Goal: Task Accomplishment & Management: Manage account settings

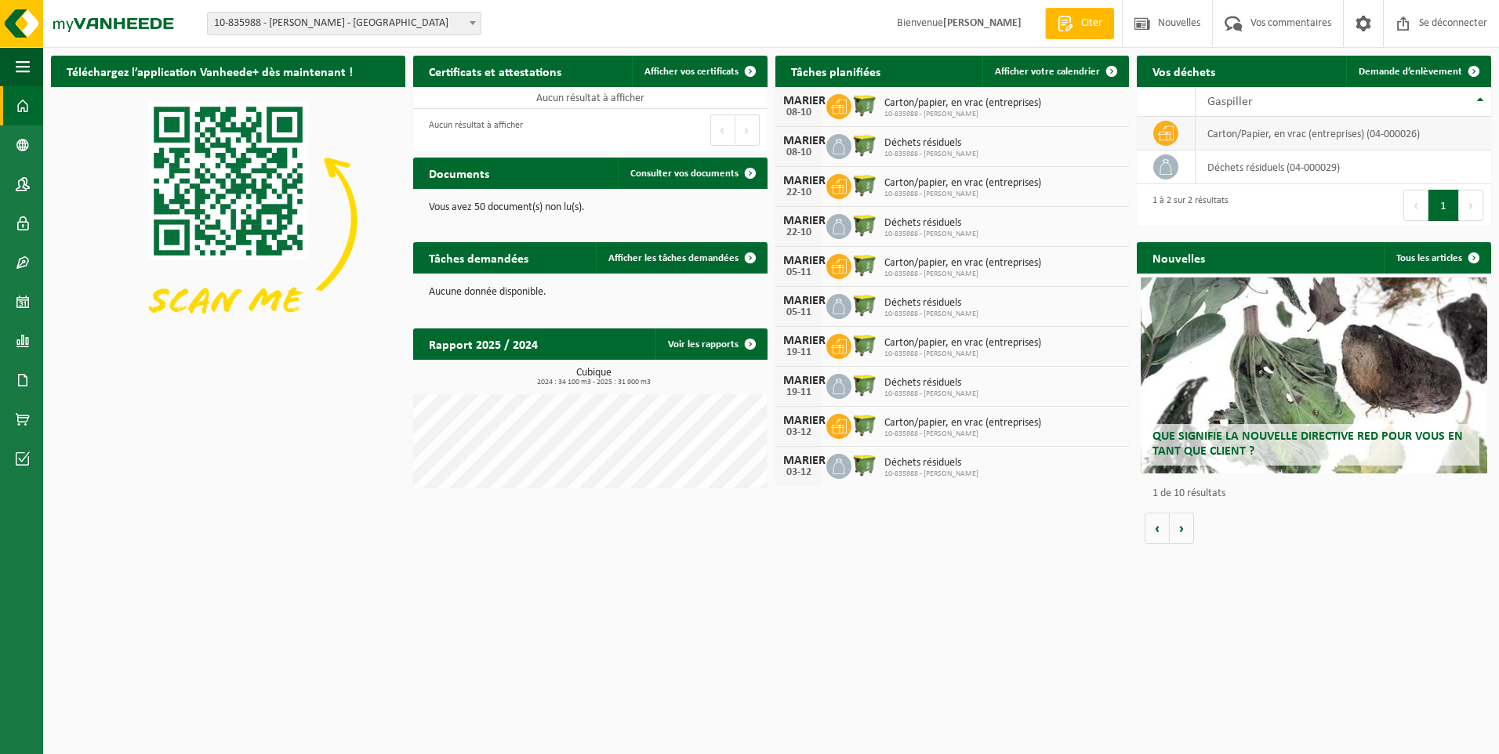
click at [1171, 135] on icon at bounding box center [1166, 133] width 16 height 16
click at [1408, 73] on span "Demande d’enlèvement" at bounding box center [1411, 72] width 104 height 10
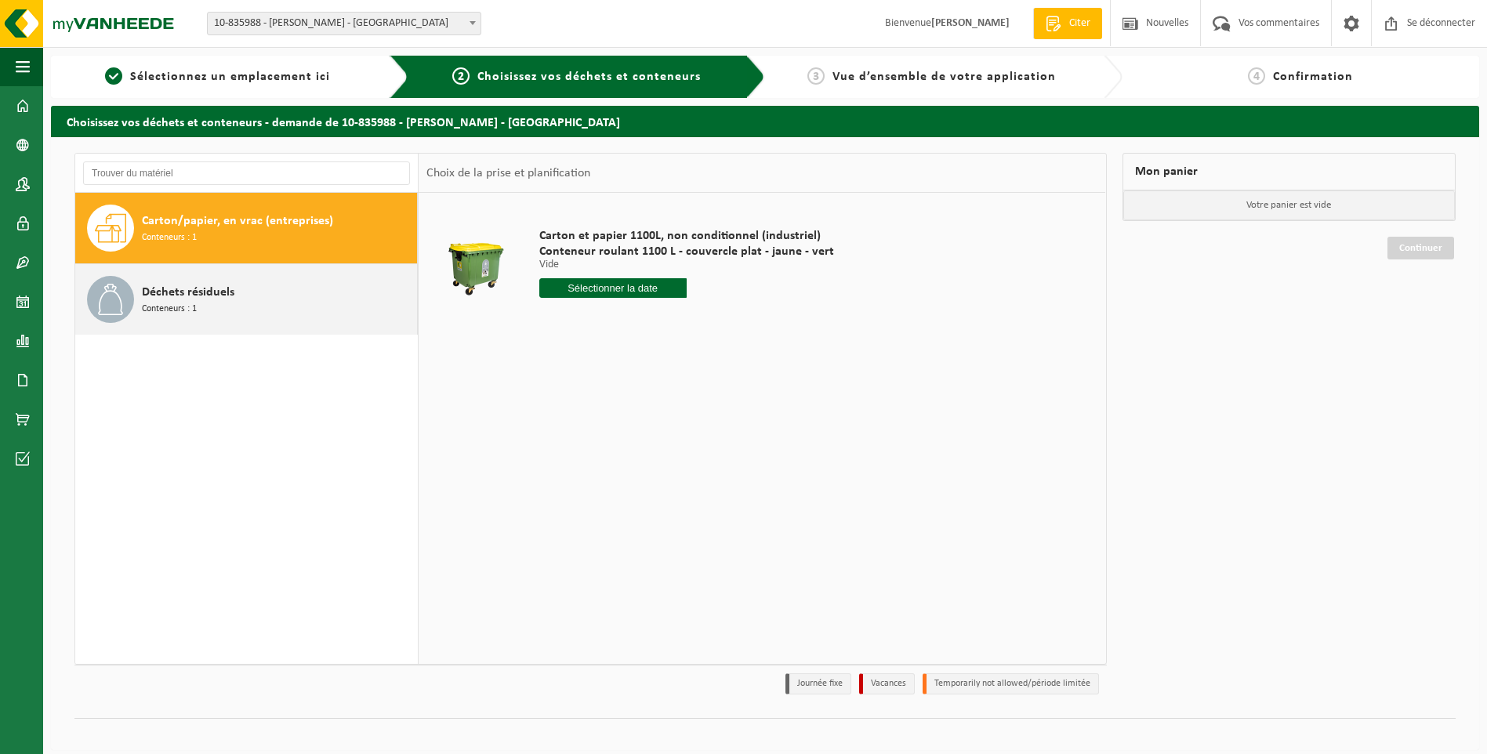
click at [251, 294] on div "Déchets résiduels Conteneurs : 1" at bounding box center [277, 299] width 271 height 47
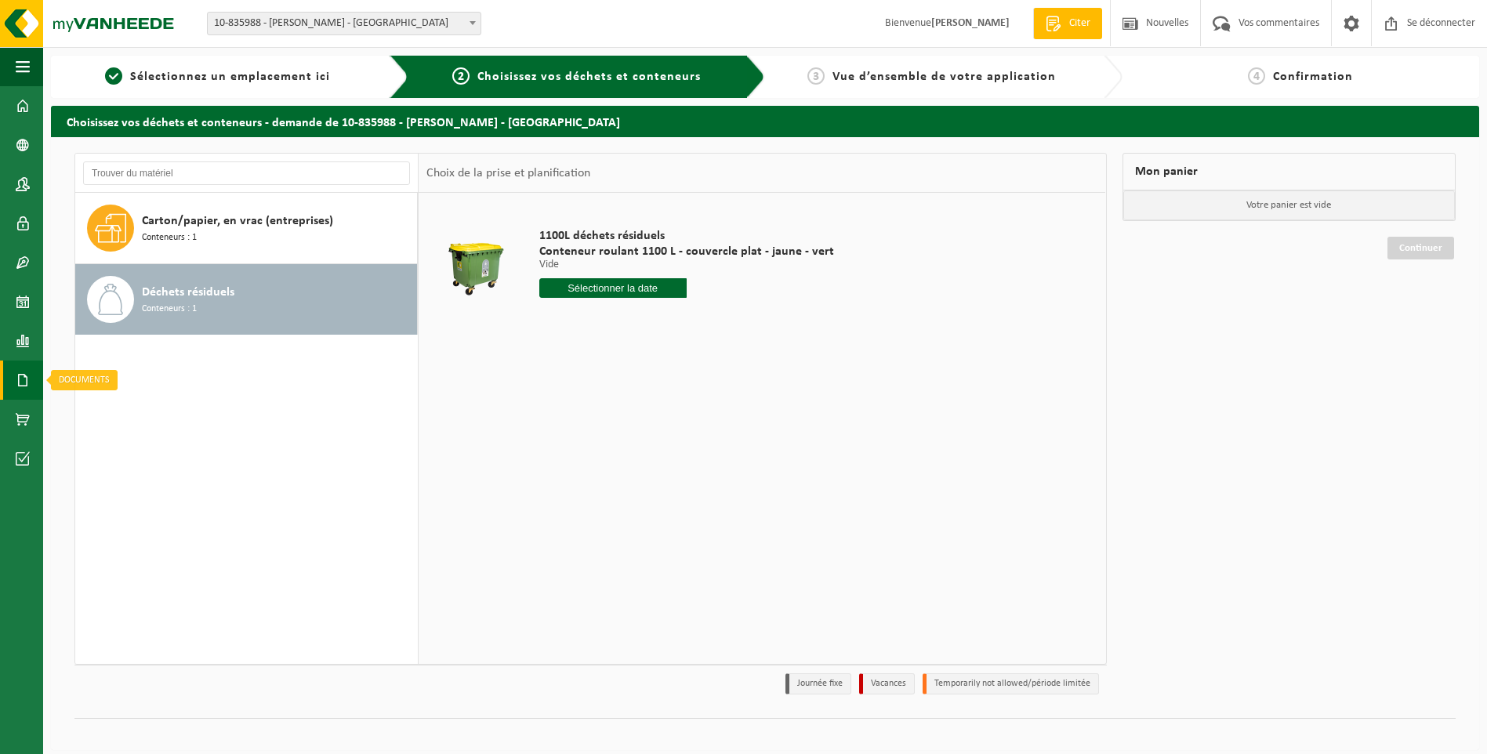
click at [21, 382] on span at bounding box center [23, 380] width 14 height 39
click at [123, 384] on span "Factures" at bounding box center [111, 380] width 40 height 30
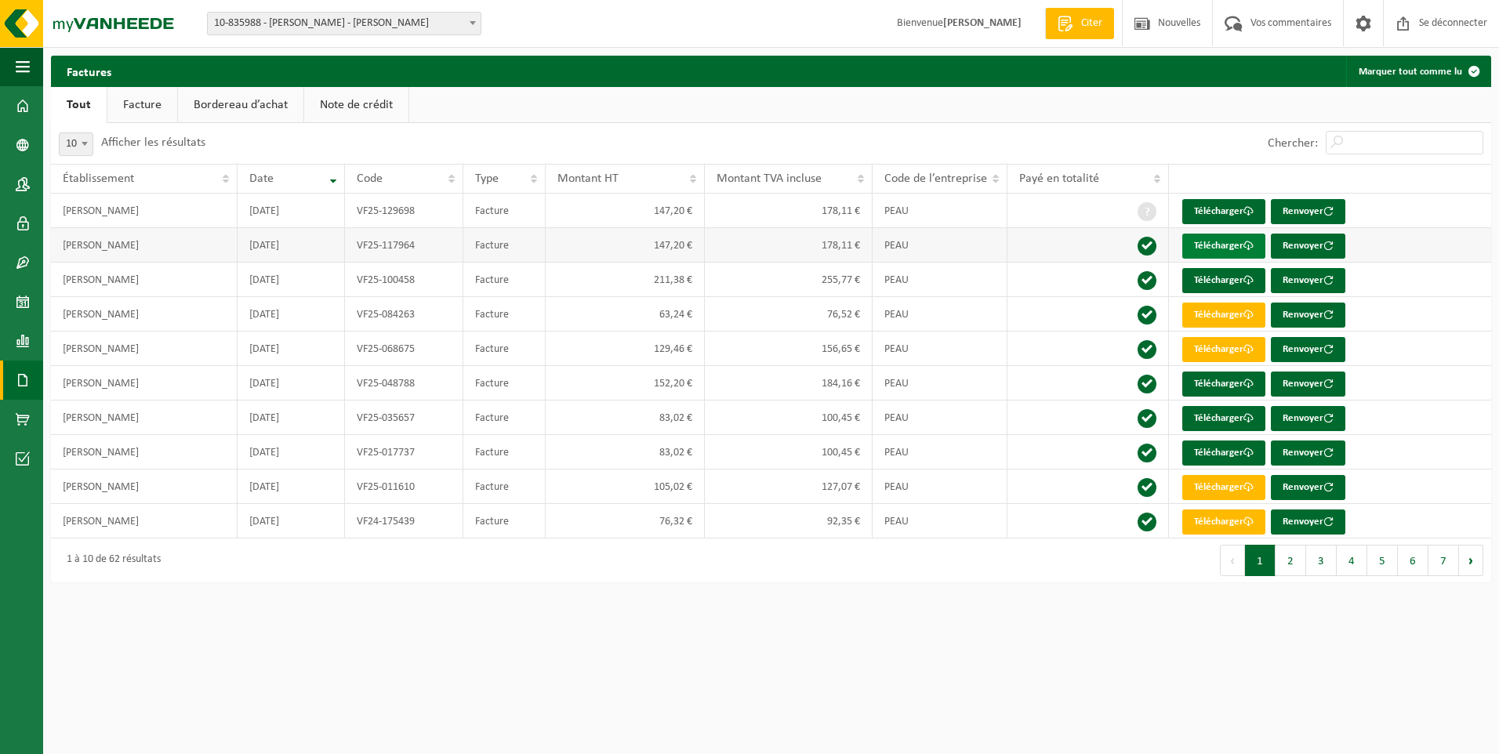
click at [1228, 241] on font "Télécharger" at bounding box center [1218, 246] width 49 height 10
click at [23, 107] on span at bounding box center [23, 105] width 14 height 39
